Goal: Information Seeking & Learning: Learn about a topic

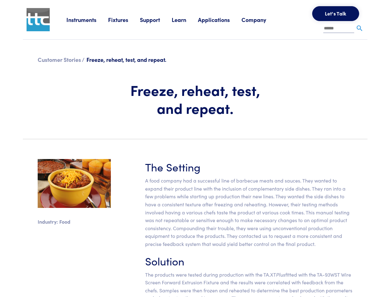
click at [195, 148] on section "Industry: Food The Setting A food company had a successful line of barbecue mea…" at bounding box center [195, 240] width 352 height 193
click at [87, 19] on link "Instruments" at bounding box center [87, 20] width 42 height 8
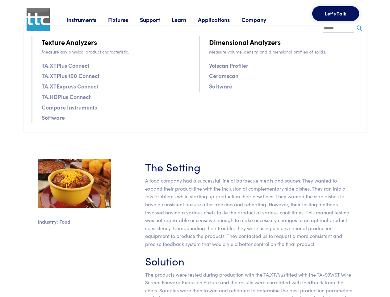
click at [125, 19] on link "Fixtures" at bounding box center [124, 20] width 32 height 8
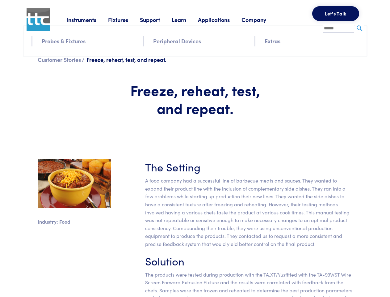
click at [157, 19] on link "Support" at bounding box center [156, 20] width 32 height 8
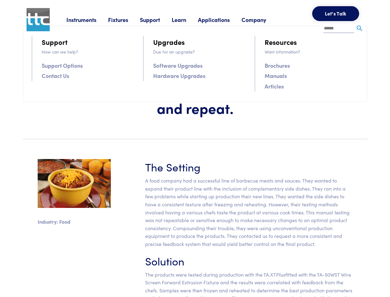
click at [187, 19] on link "Learn" at bounding box center [185, 20] width 26 height 8
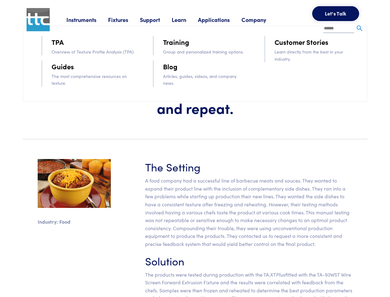
click at [222, 19] on link "Applications" at bounding box center [220, 20] width 44 height 8
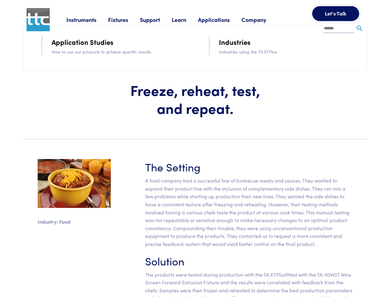
click at [262, 19] on link "Company" at bounding box center [260, 20] width 36 height 8
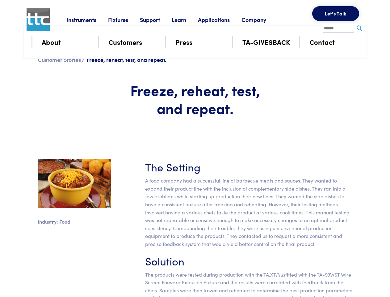
click at [336, 14] on button "Let's Talk" at bounding box center [335, 13] width 47 height 15
